Goal: Information Seeking & Learning: Learn about a topic

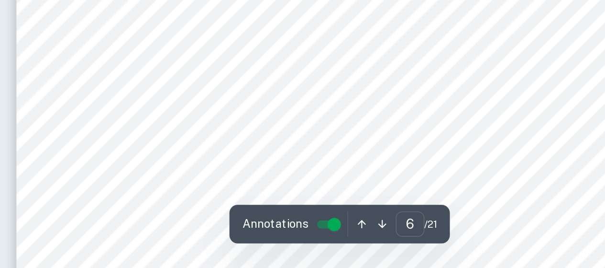
scroll to position [2747, 0]
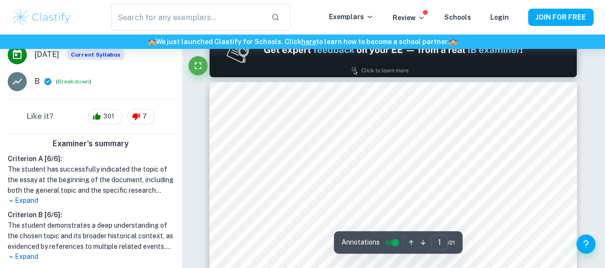
type input "2"
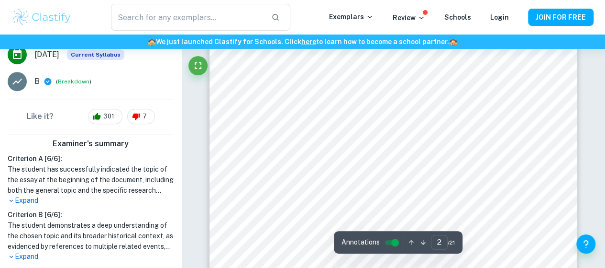
scroll to position [591, 0]
